Goal: Information Seeking & Learning: Understand process/instructions

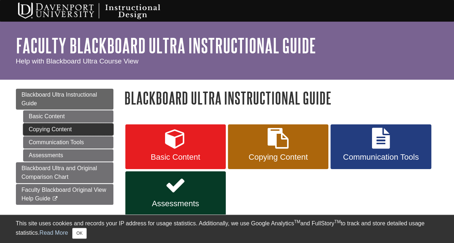
click at [72, 127] on link "Copying Content" at bounding box center [68, 129] width 90 height 12
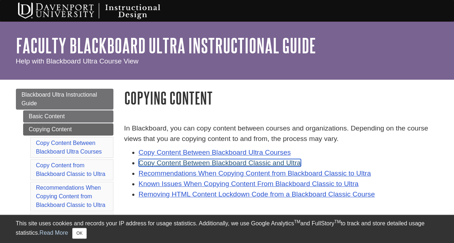
click at [210, 163] on link "Copy Content Between Blackboard Classic and Ultra" at bounding box center [220, 163] width 162 height 8
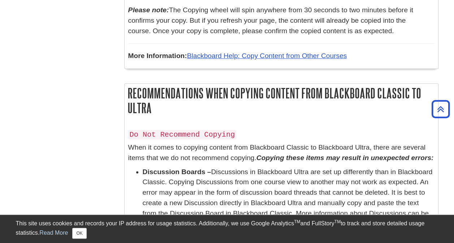
scroll to position [1483, 0]
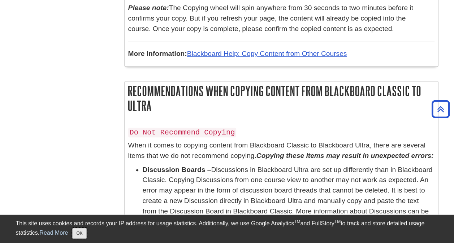
click at [83, 235] on button "OK" at bounding box center [79, 233] width 14 height 11
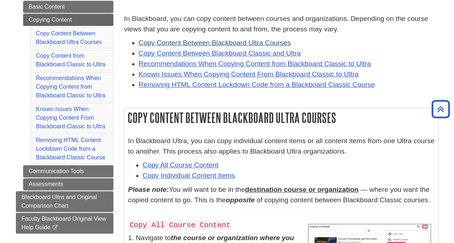
scroll to position [118, 0]
